Goal: Information Seeking & Learning: Learn about a topic

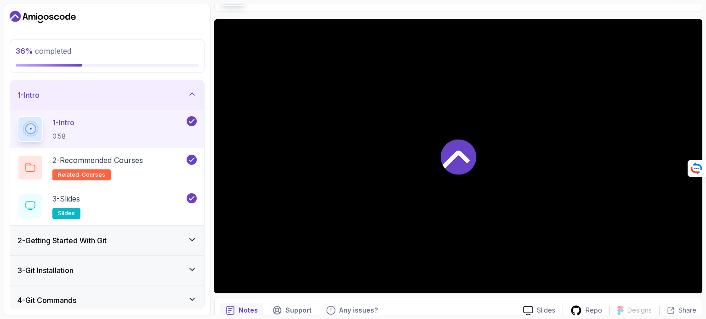
click at [456, 151] on icon at bounding box center [457, 160] width 28 height 18
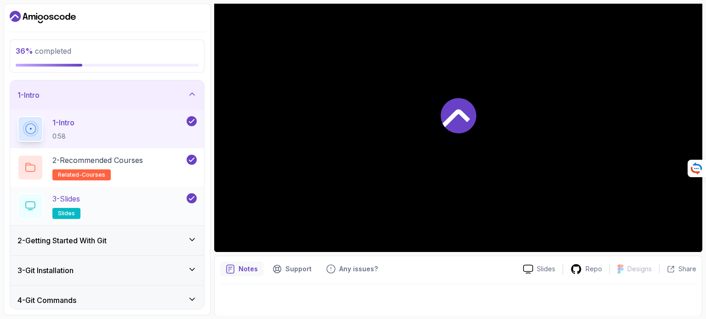
click at [178, 207] on div "3 - Slides slides" at bounding box center [100, 207] width 167 height 26
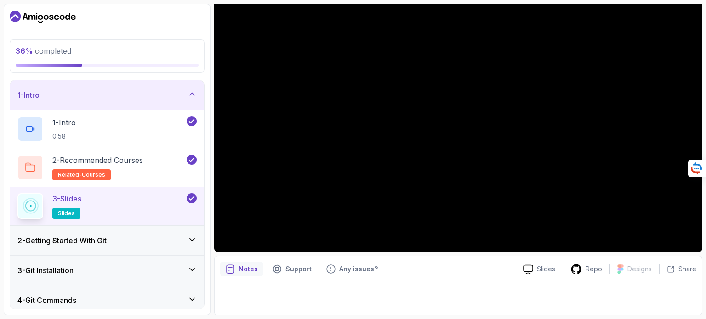
click at [194, 242] on icon at bounding box center [192, 239] width 9 height 9
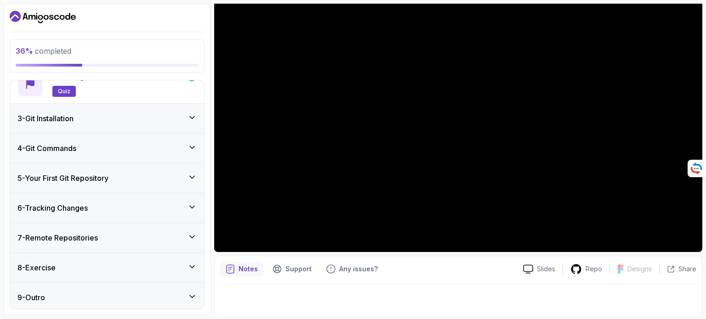
scroll to position [230, 0]
click at [164, 125] on div "3 - Git Installation" at bounding box center [107, 117] width 194 height 29
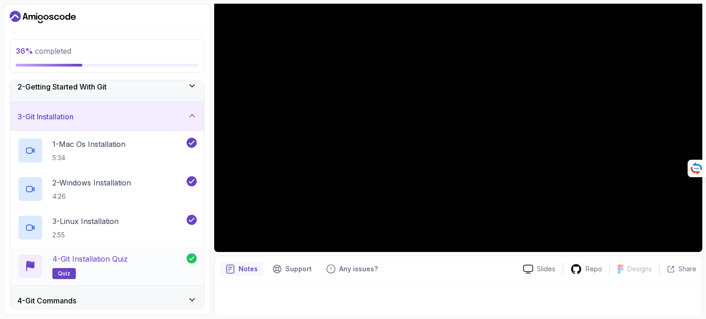
scroll to position [68, 0]
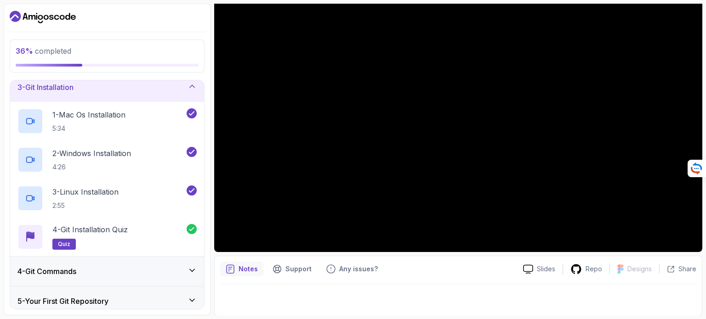
click at [184, 263] on div "4 - Git Commands" at bounding box center [107, 271] width 194 height 29
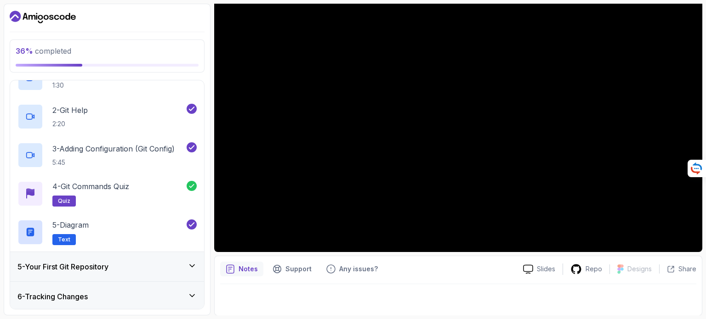
scroll to position [140, 0]
click at [183, 264] on div "5 - Your First Git Repository" at bounding box center [106, 267] width 179 height 11
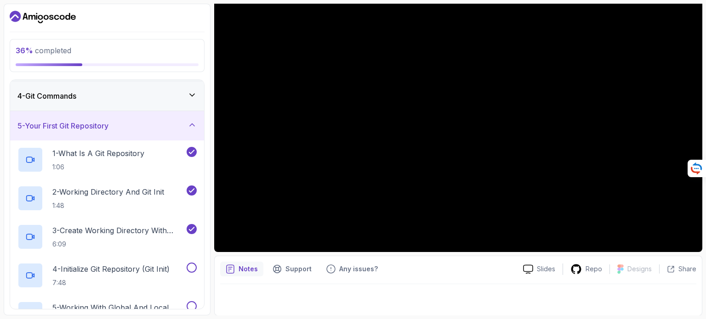
scroll to position [97, 0]
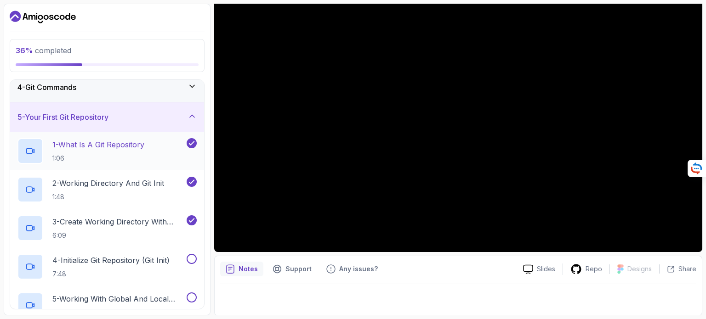
click at [148, 148] on div "1 - What Is A Git Repository 1:06" at bounding box center [100, 151] width 167 height 26
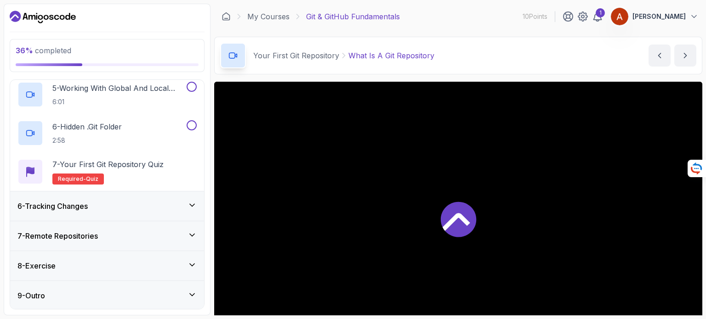
click at [268, 239] on div at bounding box center [458, 219] width 488 height 274
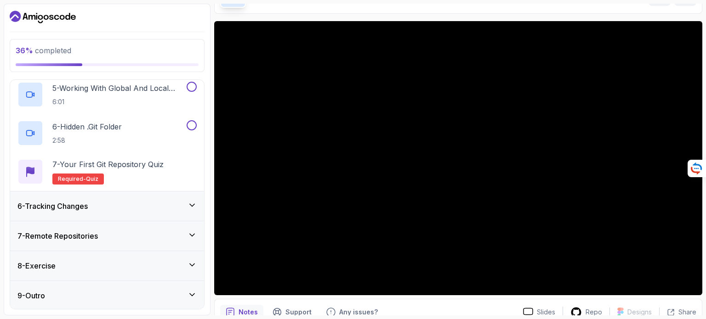
scroll to position [63, 0]
